Goal: Transaction & Acquisition: Subscribe to service/newsletter

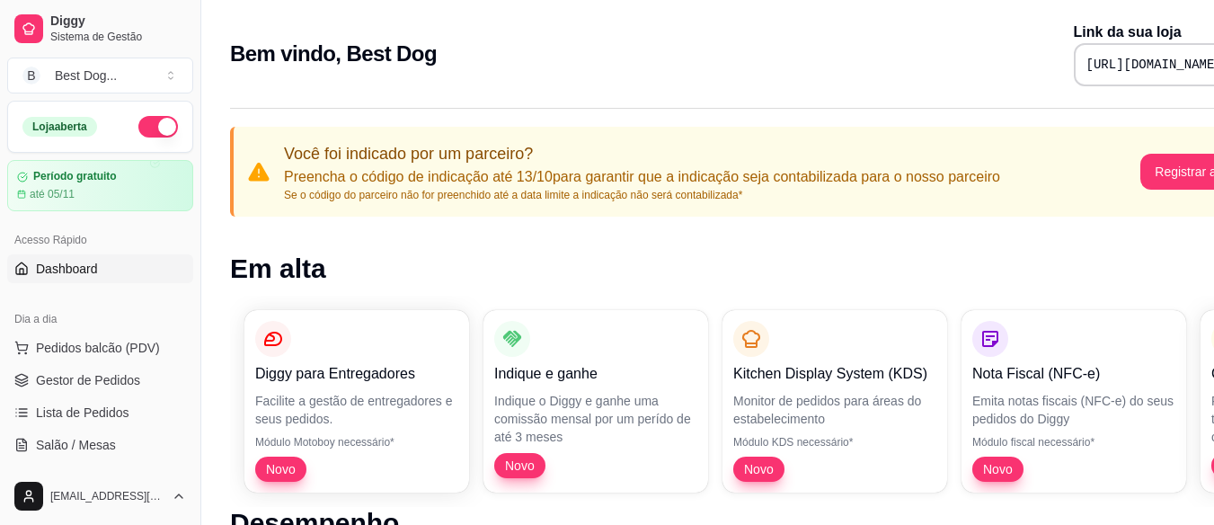
click at [85, 180] on article "Período gratuito" at bounding box center [74, 176] width 84 height 13
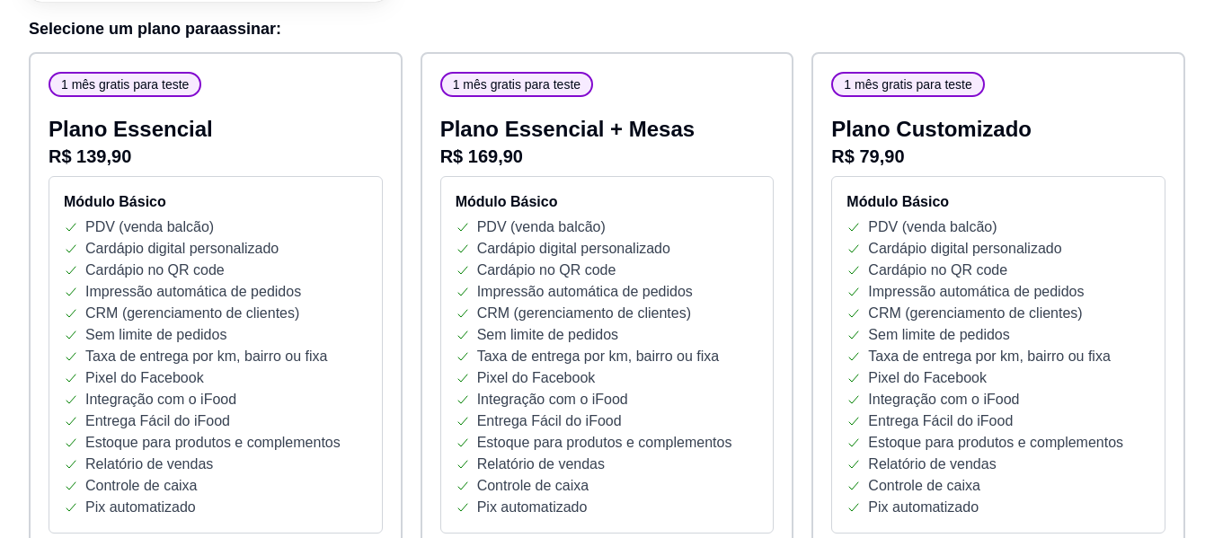
scroll to position [359, 0]
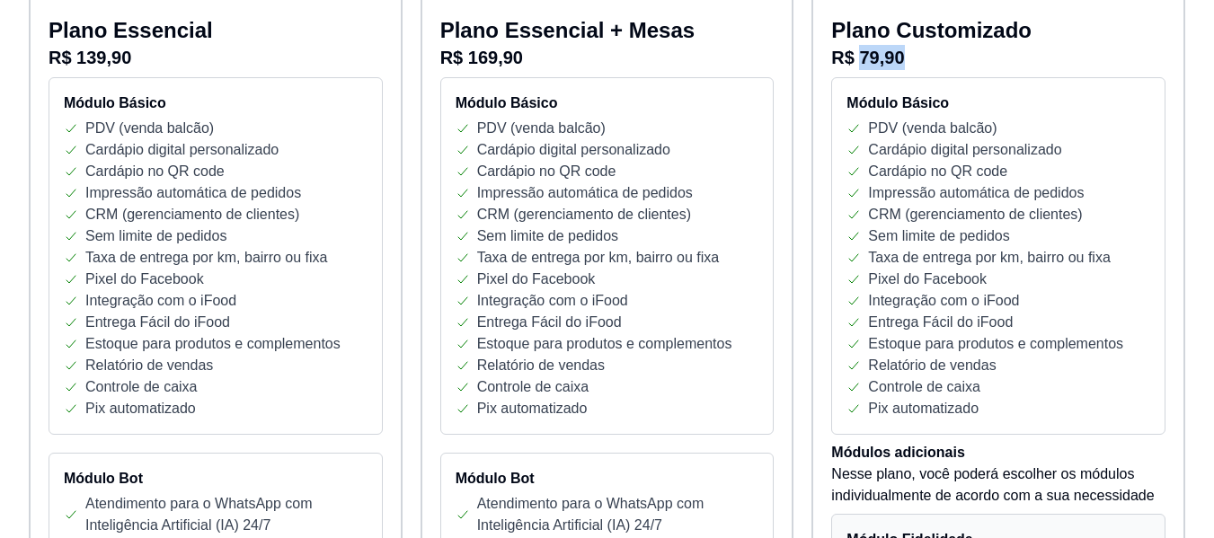
drag, startPoint x: 909, startPoint y: 55, endPoint x: 856, endPoint y: 48, distance: 53.5
click at [856, 48] on p "R$ 79,90" at bounding box center [998, 57] width 334 height 25
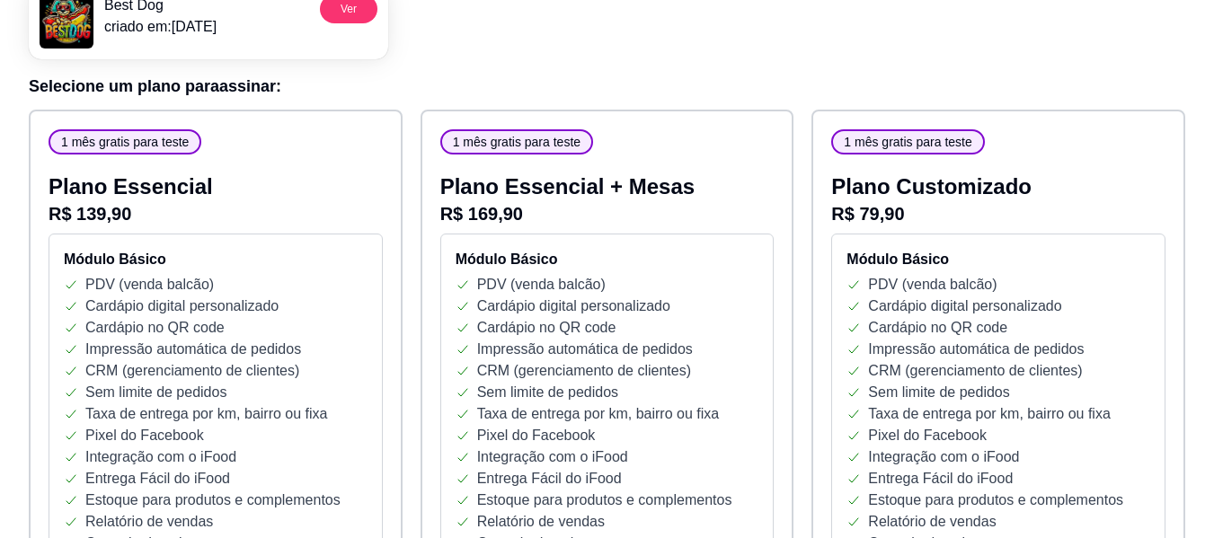
scroll to position [0, 0]
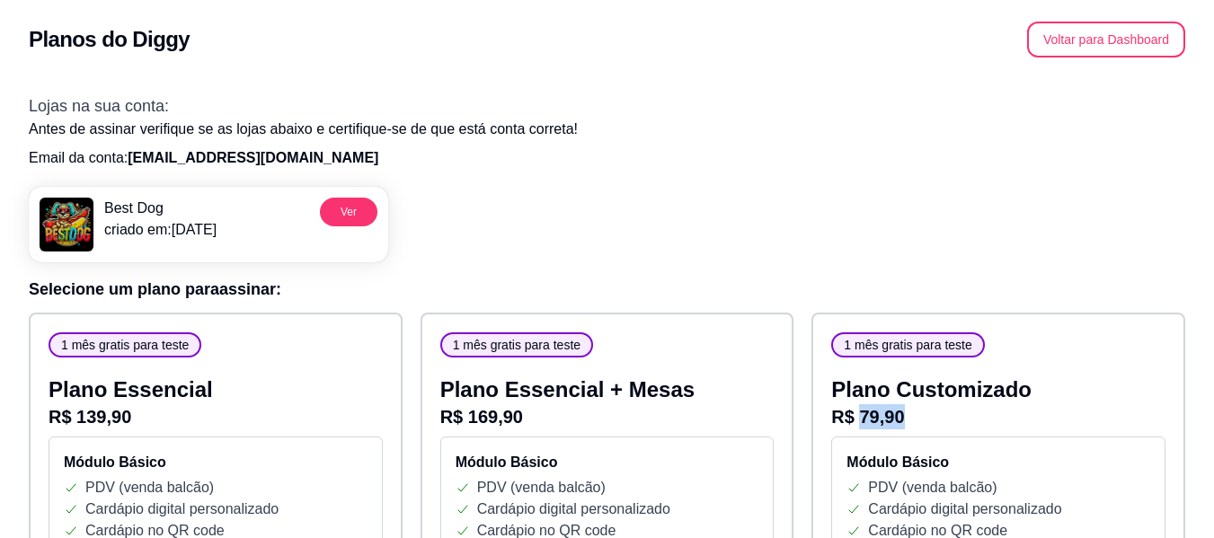
drag, startPoint x: 860, startPoint y: 418, endPoint x: 942, endPoint y: 418, distance: 81.8
click at [942, 418] on p "R$ 79,90" at bounding box center [998, 416] width 334 height 25
drag, startPoint x: 905, startPoint y: 429, endPoint x: 853, endPoint y: 405, distance: 57.1
click at [853, 405] on p "R$ 79,90" at bounding box center [998, 416] width 334 height 25
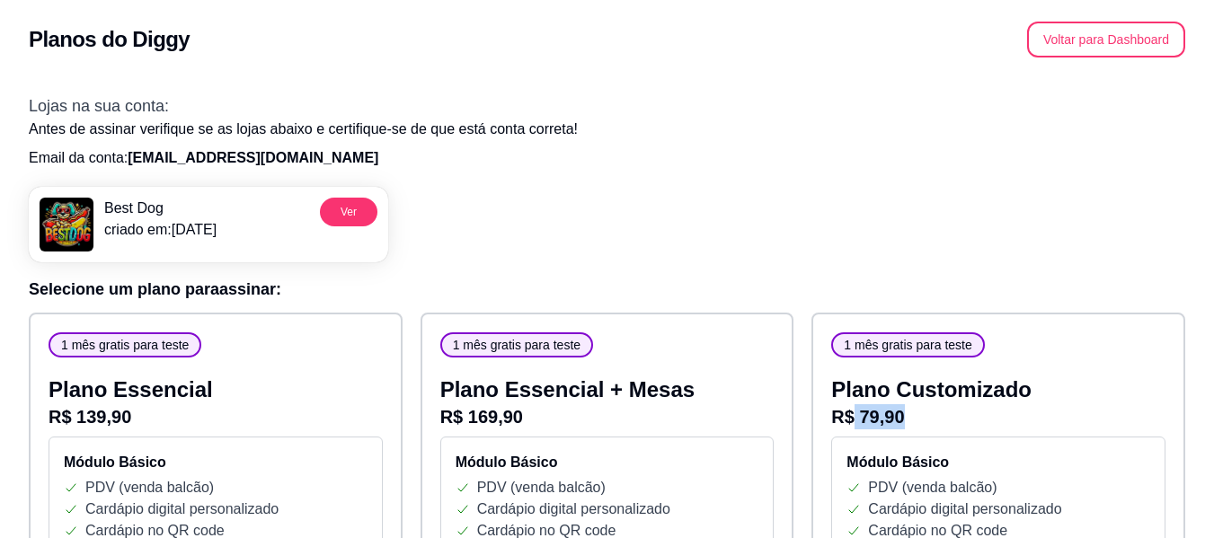
click at [885, 413] on p "R$ 79,90" at bounding box center [998, 416] width 334 height 25
drag, startPoint x: 909, startPoint y: 418, endPoint x: 862, endPoint y: 420, distance: 47.7
click at [862, 420] on p "R$ 79,90" at bounding box center [998, 416] width 334 height 25
click at [928, 426] on p "R$ 79,90" at bounding box center [998, 416] width 334 height 25
